Goal: Information Seeking & Learning: Find specific fact

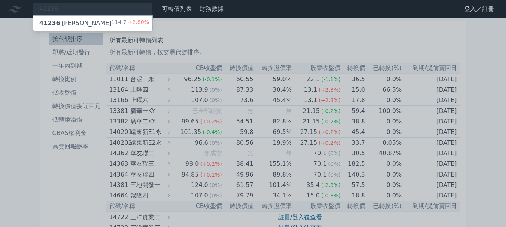
type input "41236"
click at [69, 24] on div "41236 [PERSON_NAME]" at bounding box center [75, 23] width 72 height 9
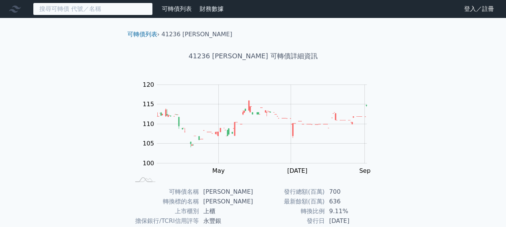
click at [100, 6] on input at bounding box center [93, 9] width 120 height 13
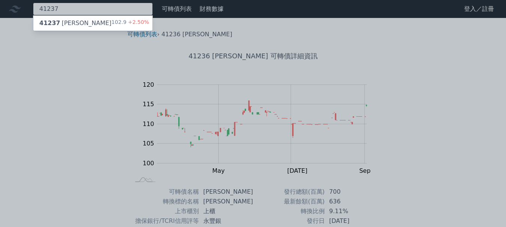
type input "41237"
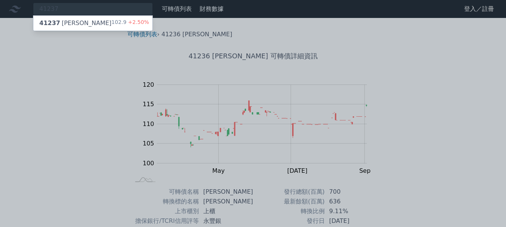
click at [77, 20] on div "41237 晟德七 102.9 +2.50%" at bounding box center [92, 23] width 119 height 15
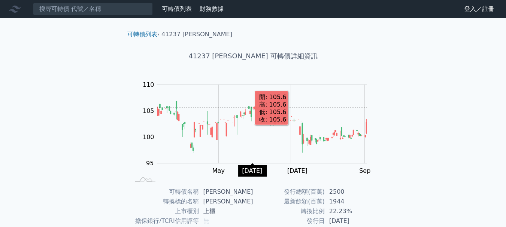
scroll to position [75, 0]
